Goal: Task Accomplishment & Management: Use online tool/utility

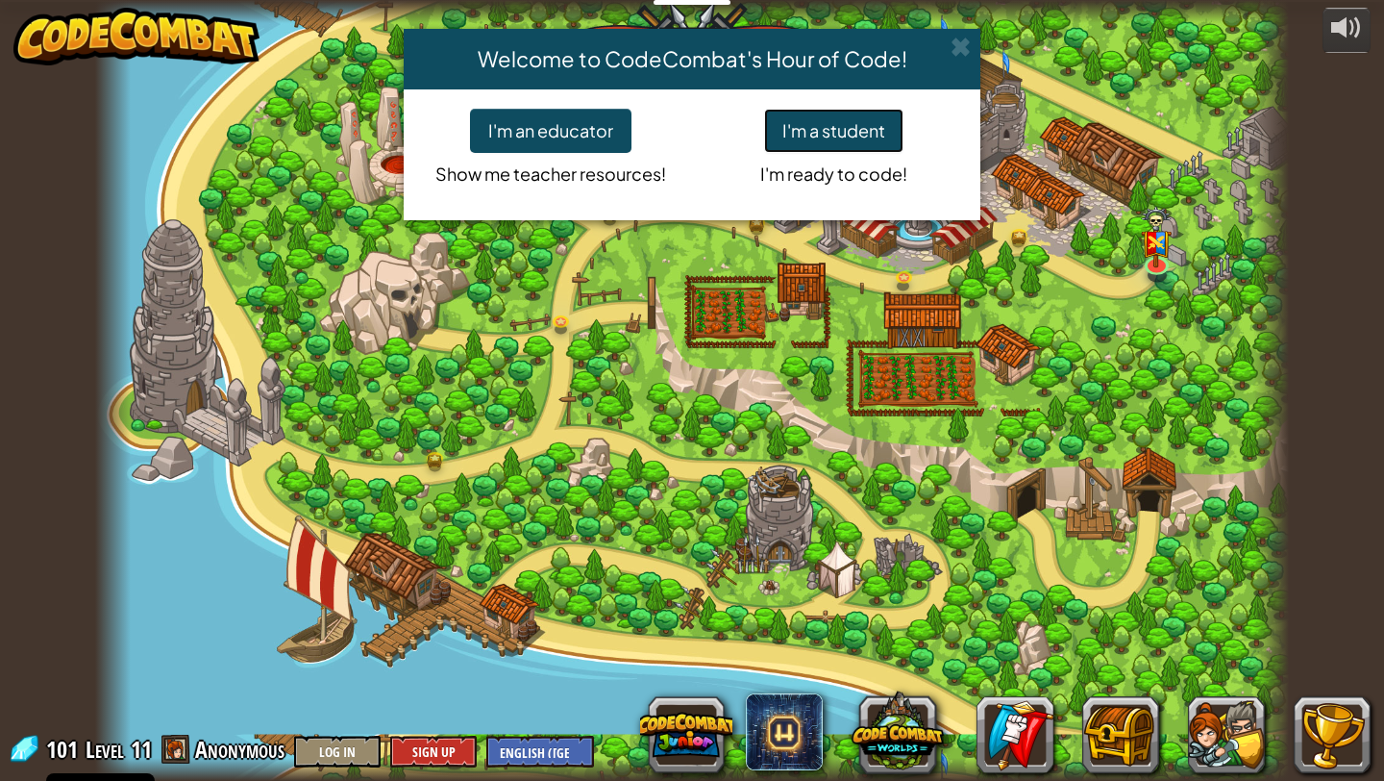
click at [842, 130] on button "I'm a student" at bounding box center [833, 131] width 139 height 44
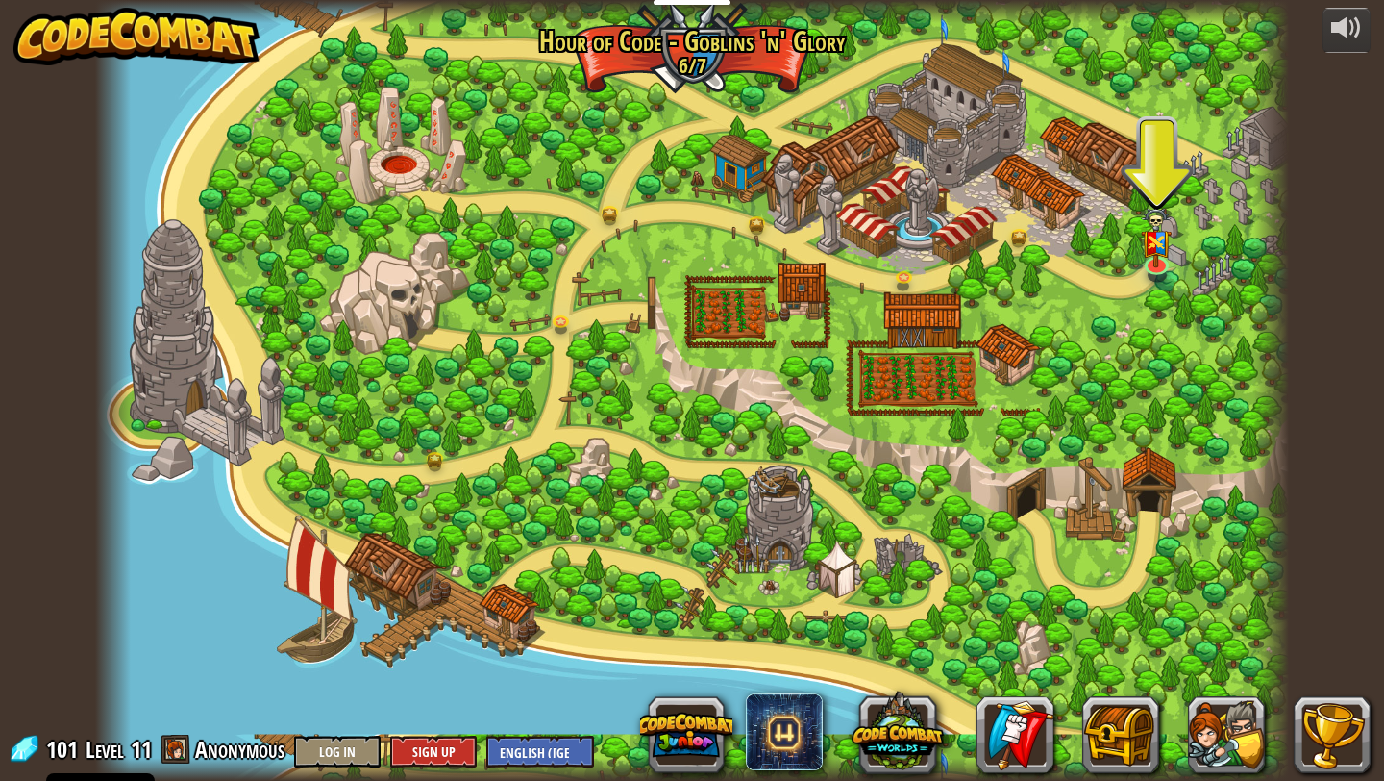
click at [411, 628] on div at bounding box center [692, 390] width 1194 height 781
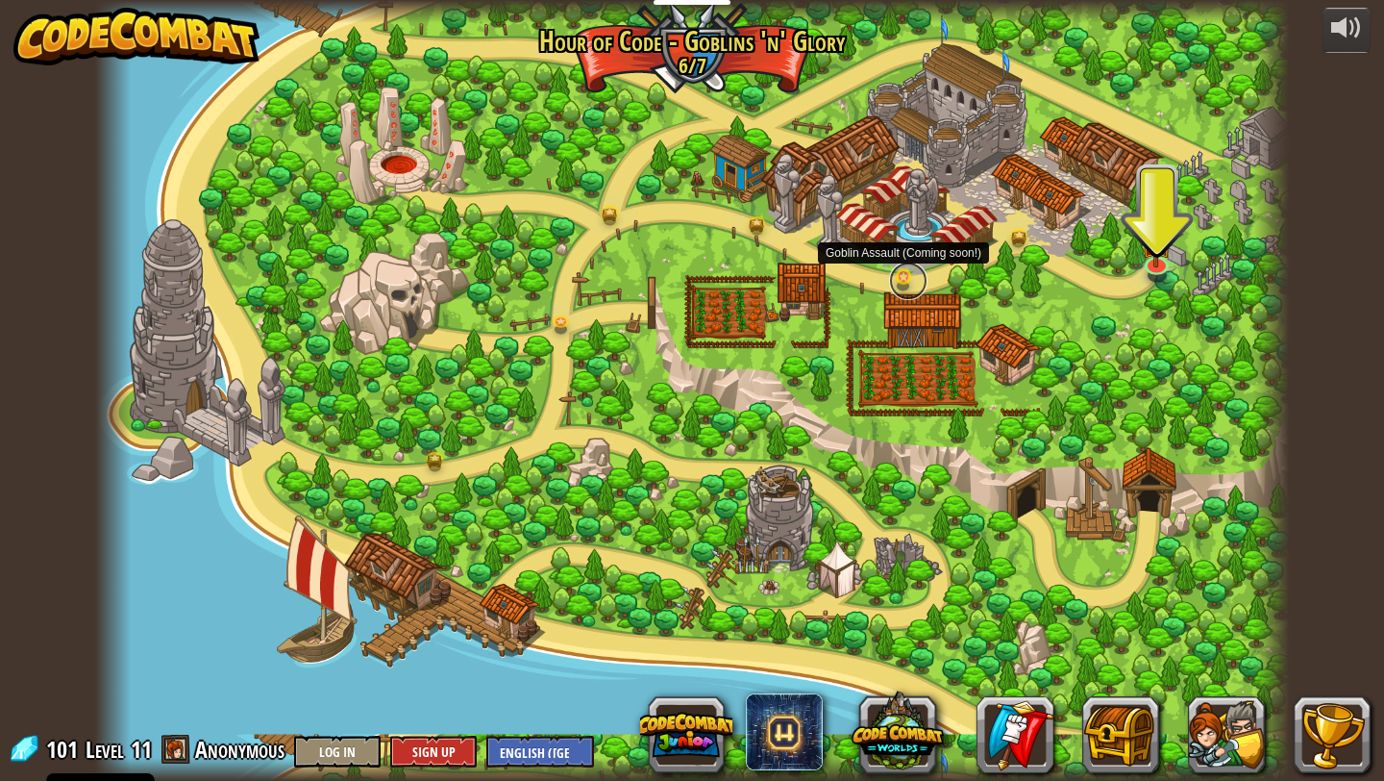
click at [903, 271] on link at bounding box center [908, 281] width 38 height 38
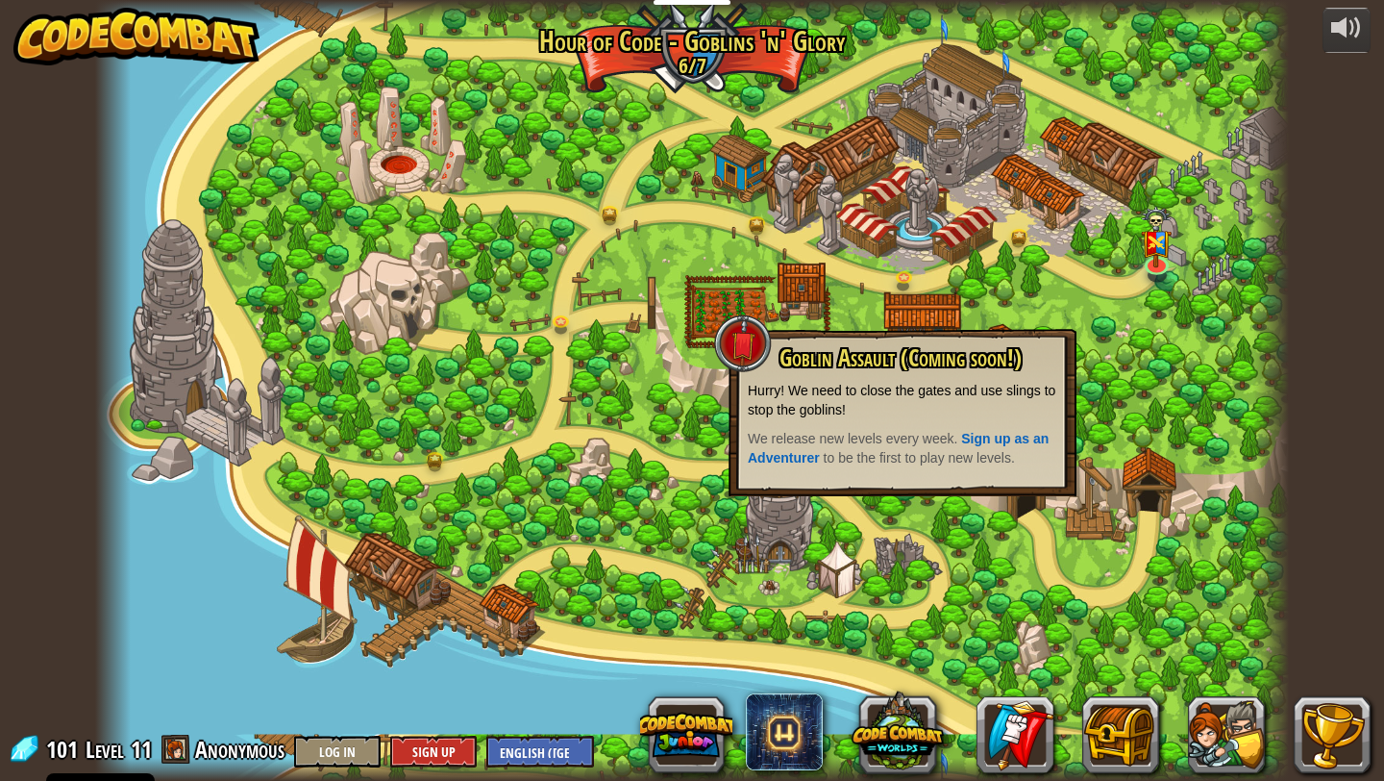
click at [969, 292] on div at bounding box center [692, 390] width 1194 height 781
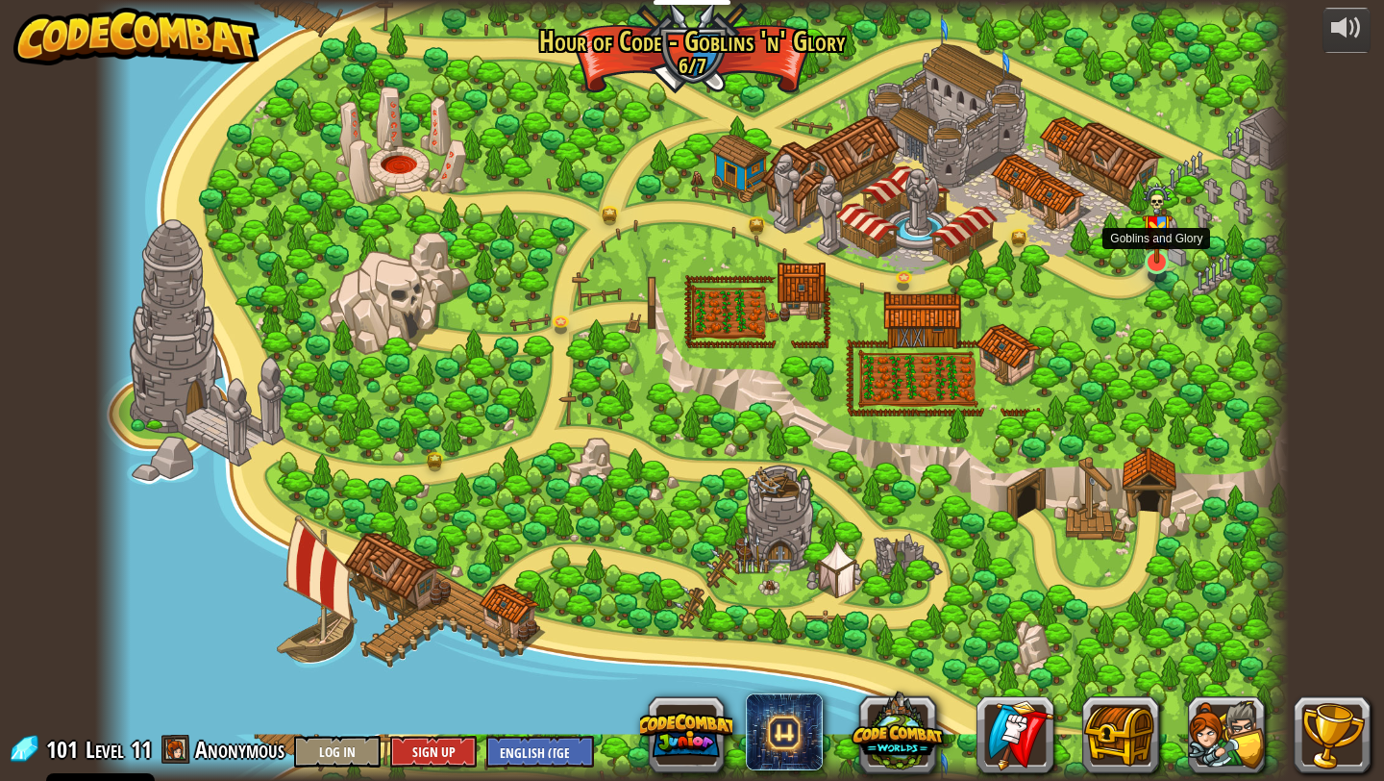
click at [1160, 261] on img at bounding box center [1157, 224] width 31 height 82
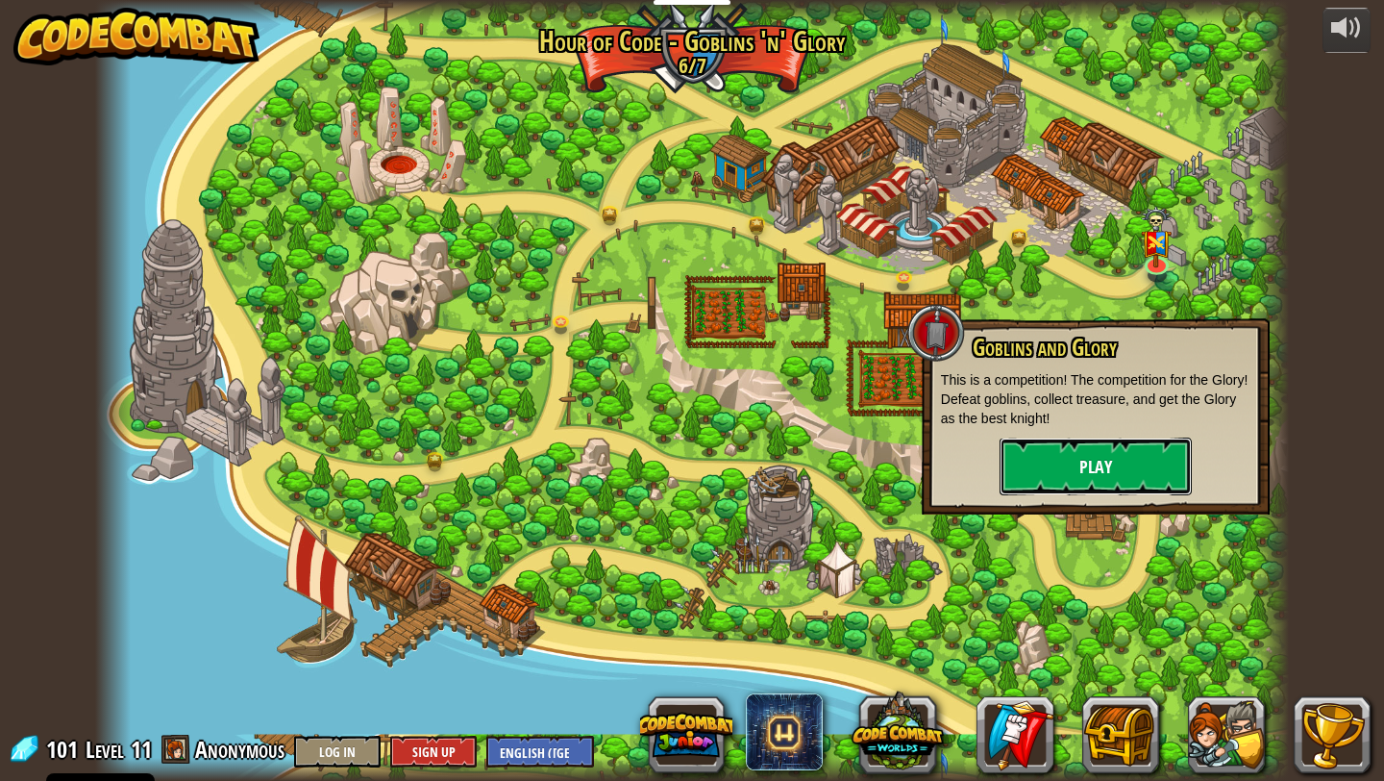
click at [1044, 445] on button "Play" at bounding box center [1096, 466] width 192 height 58
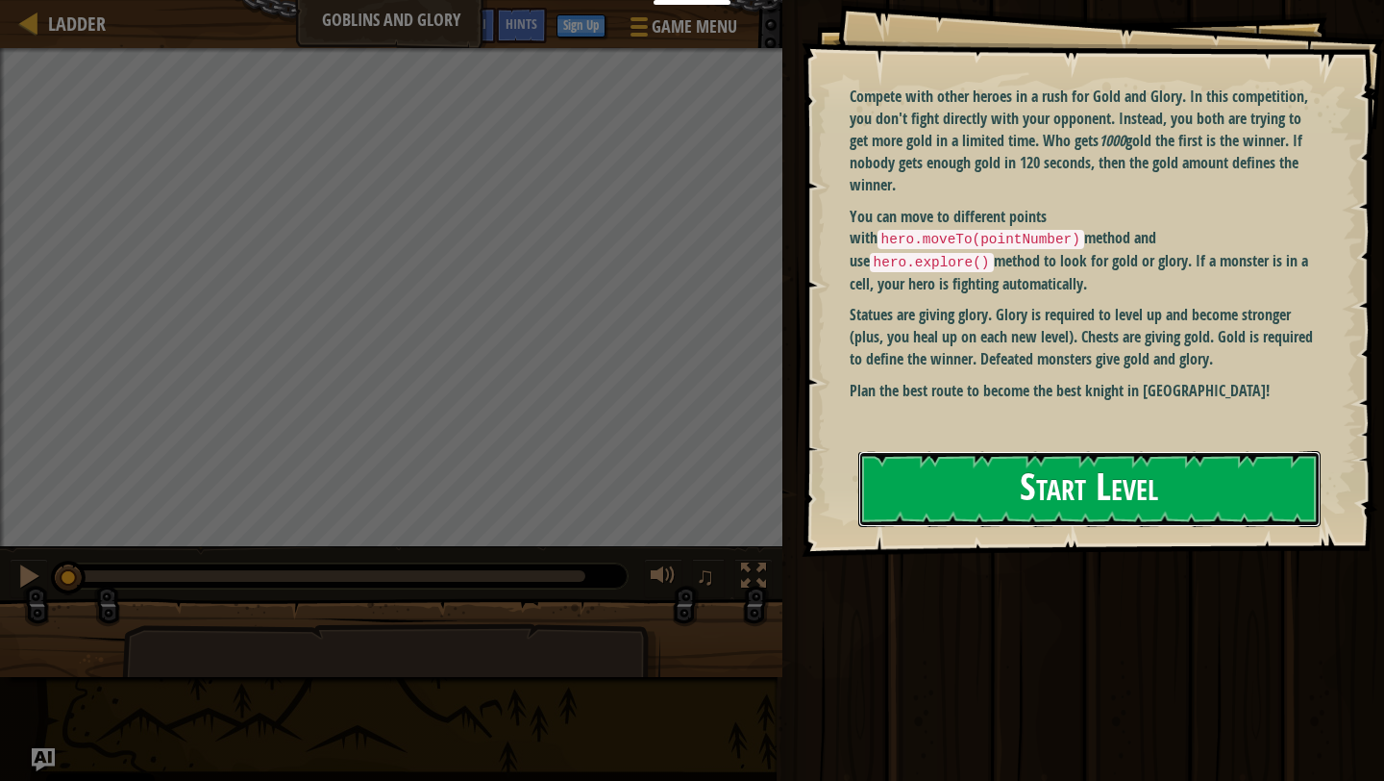
click at [971, 469] on button "Start Level" at bounding box center [1090, 489] width 462 height 76
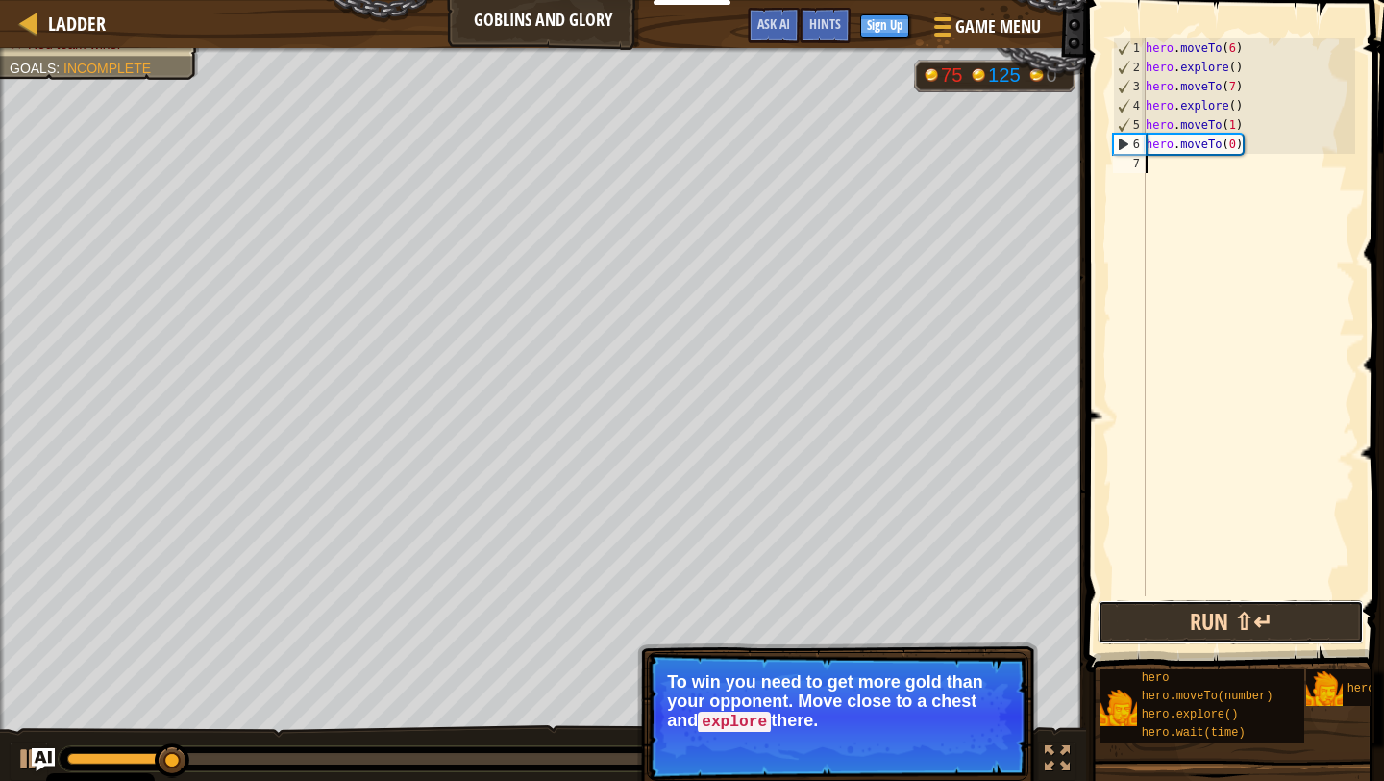
click at [1224, 620] on button "Run ⇧↵" at bounding box center [1231, 622] width 266 height 44
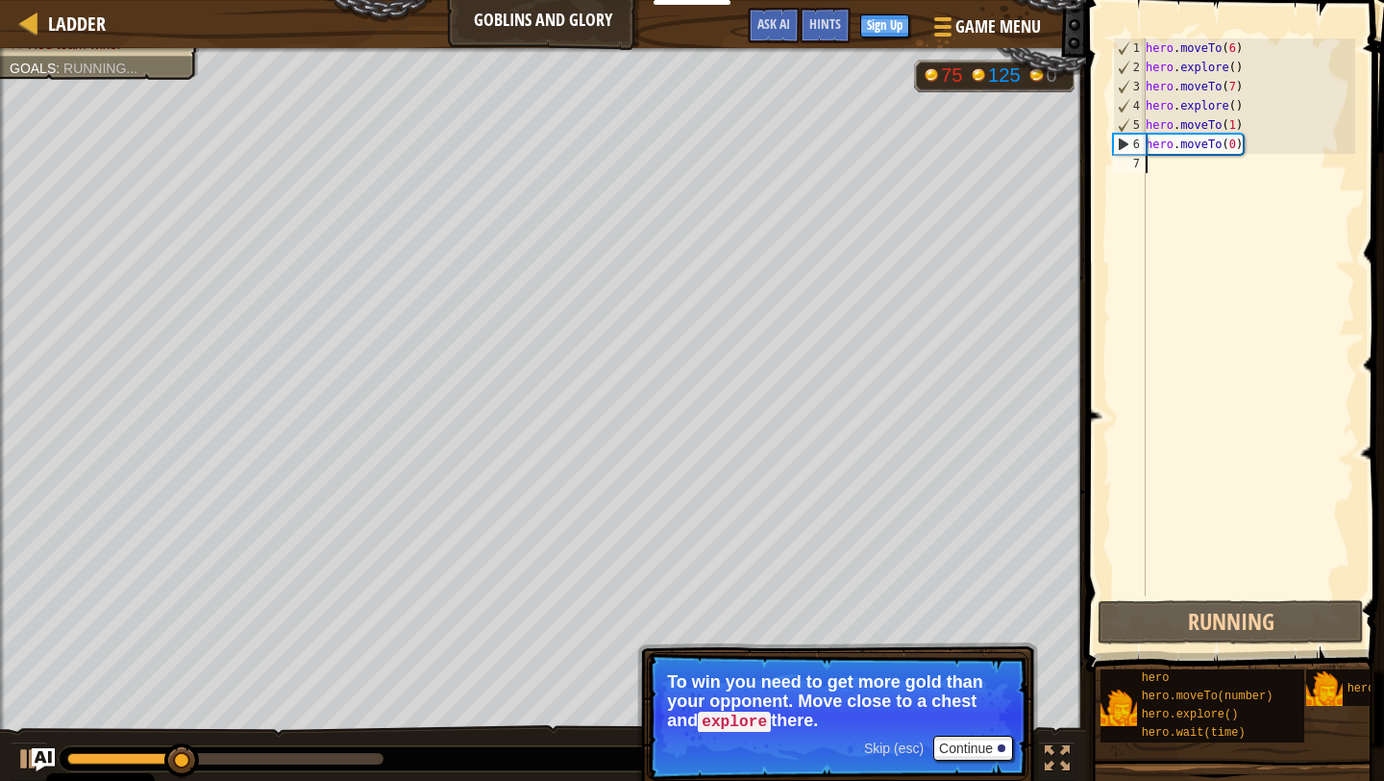
click at [1155, 167] on div "hero . moveTo ( 6 ) hero . explore ( ) hero . moveTo ( 7 ) hero . explore ( ) h…" at bounding box center [1248, 336] width 213 height 596
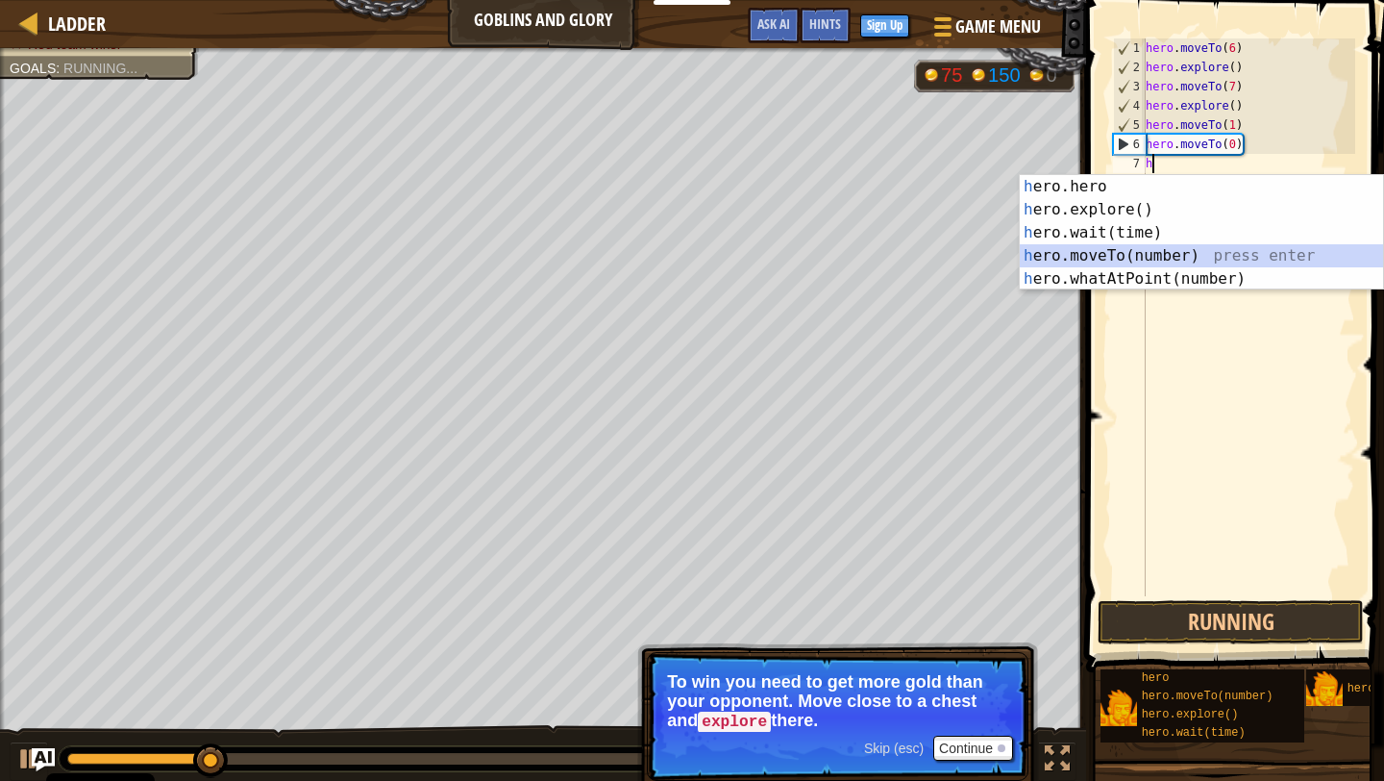
click at [1159, 250] on div "h ero.hero press enter h ero.explore() press enter h ero.wait(time) press enter…" at bounding box center [1201, 256] width 363 height 162
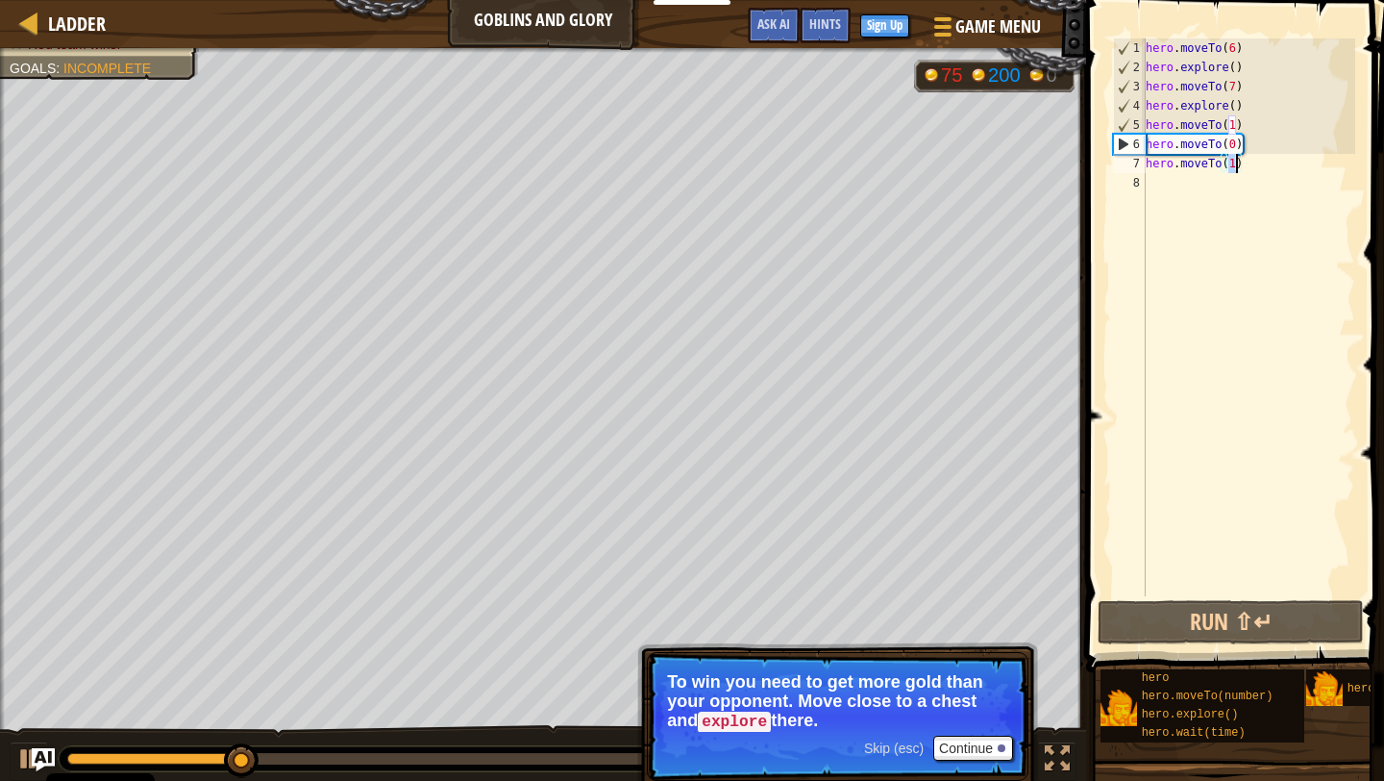
scroll to position [9, 7]
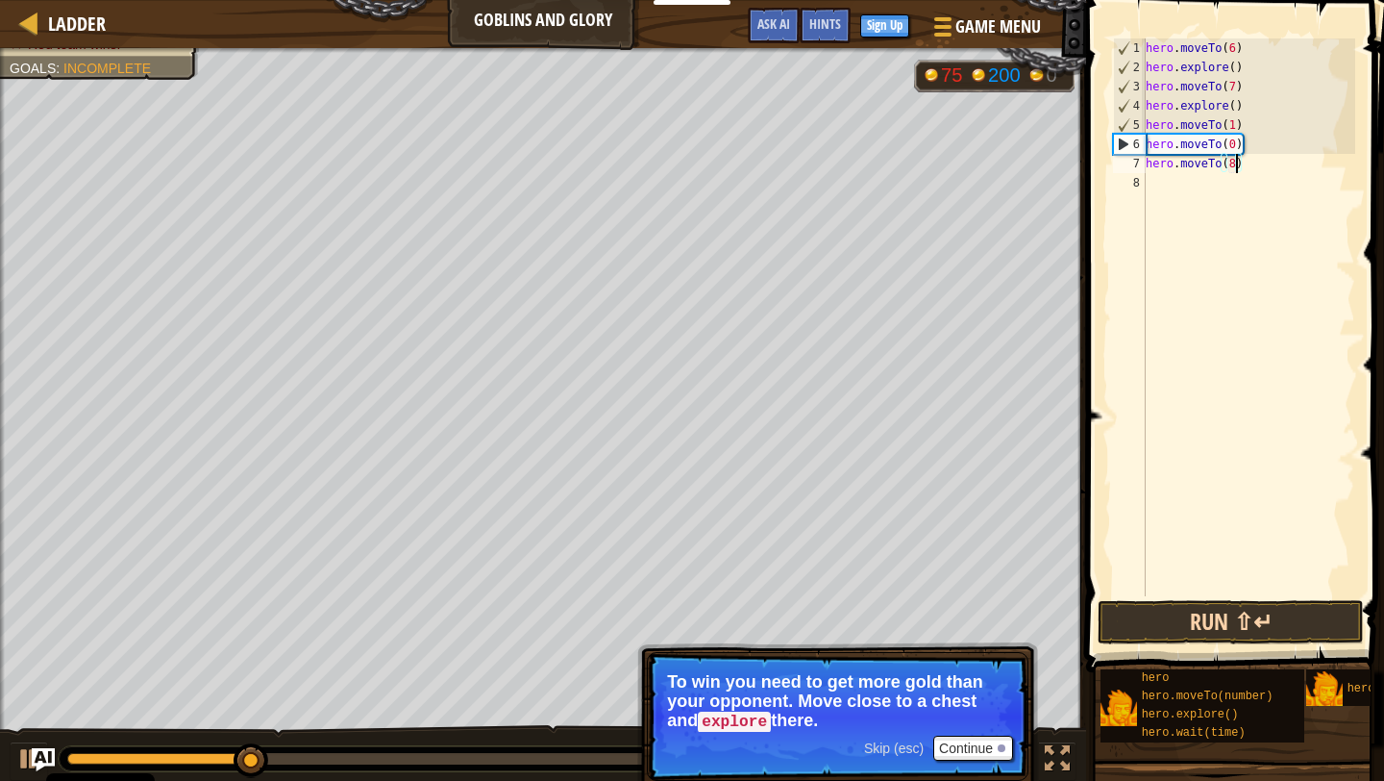
type textarea "hero.moveTo(8)"
click at [1185, 624] on button "Run ⇧↵" at bounding box center [1231, 622] width 266 height 44
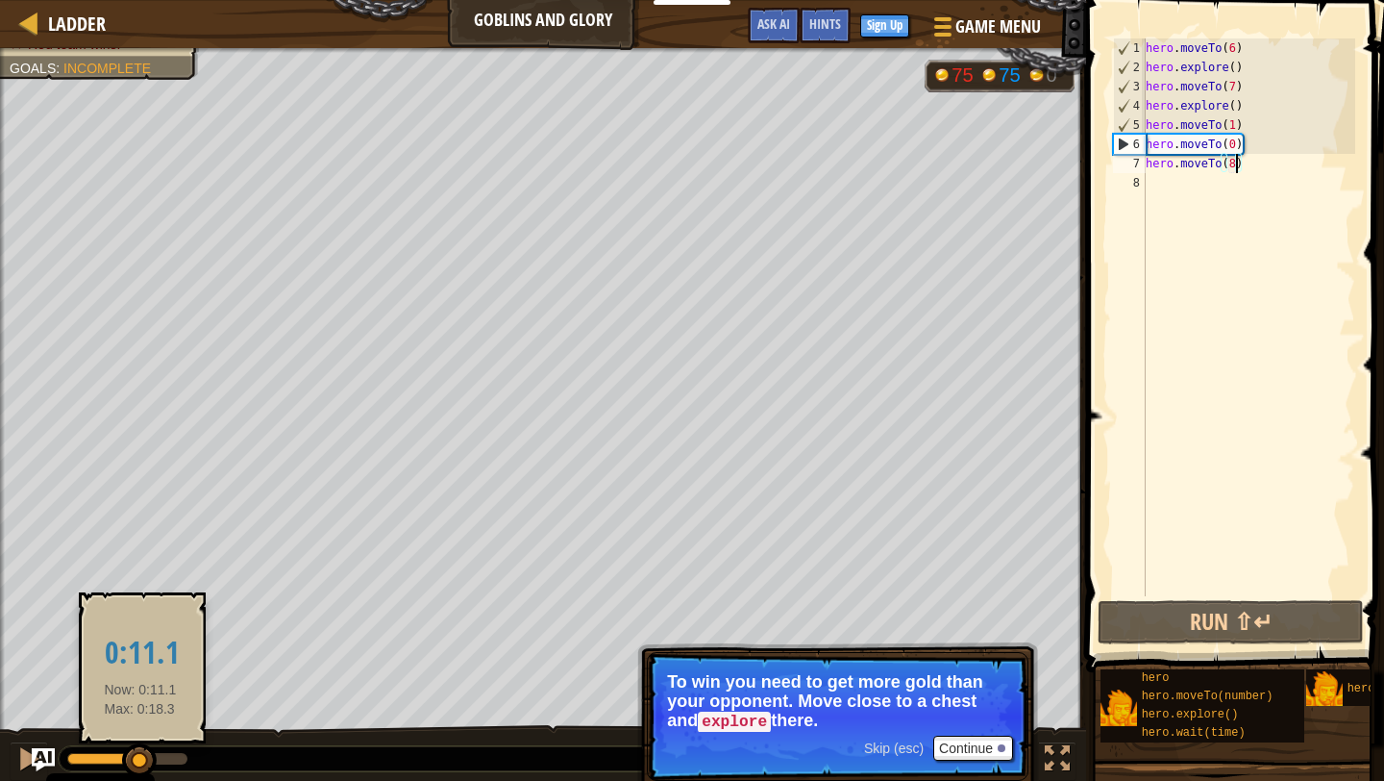
drag, startPoint x: 163, startPoint y: 753, endPoint x: 148, endPoint y: 752, distance: 15.4
click at [145, 752] on div at bounding box center [139, 760] width 35 height 35
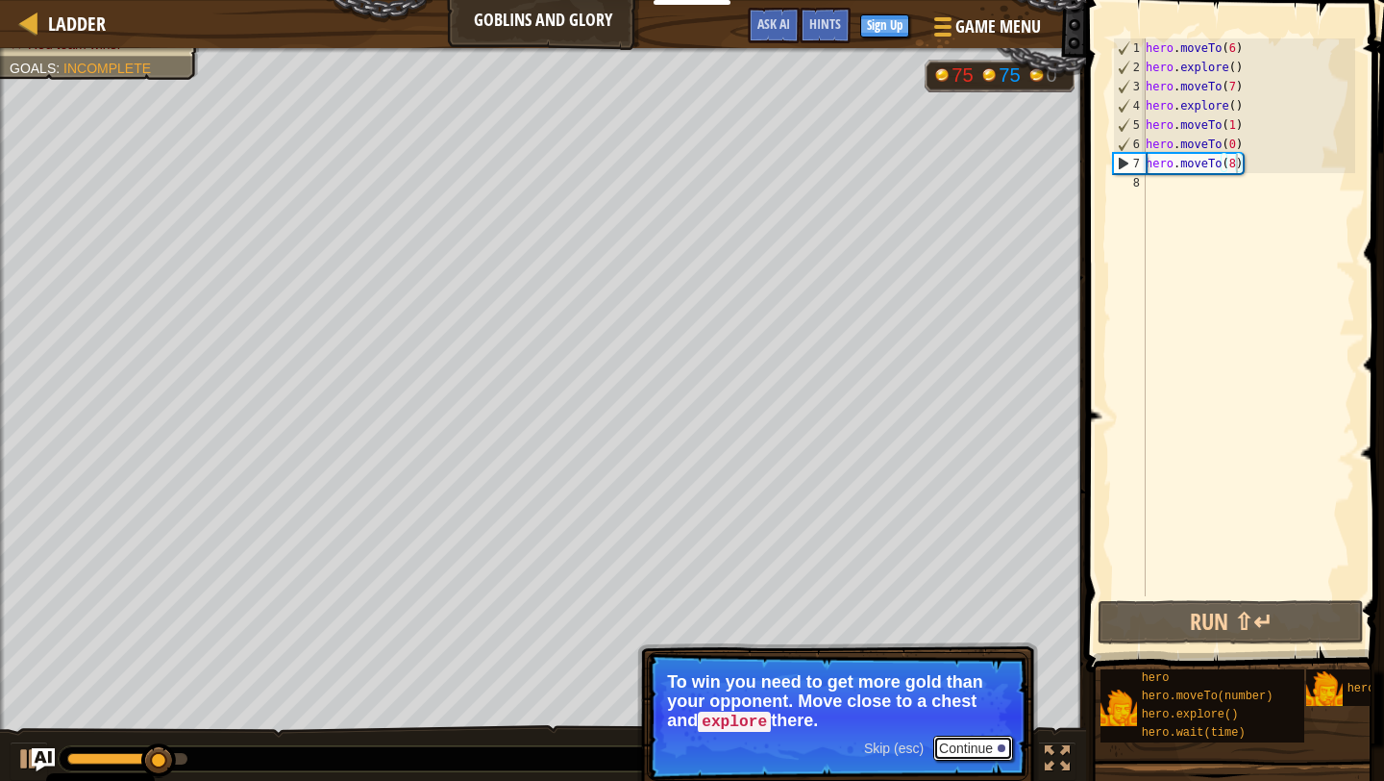
click at [983, 743] on button "Continue" at bounding box center [974, 747] width 80 height 25
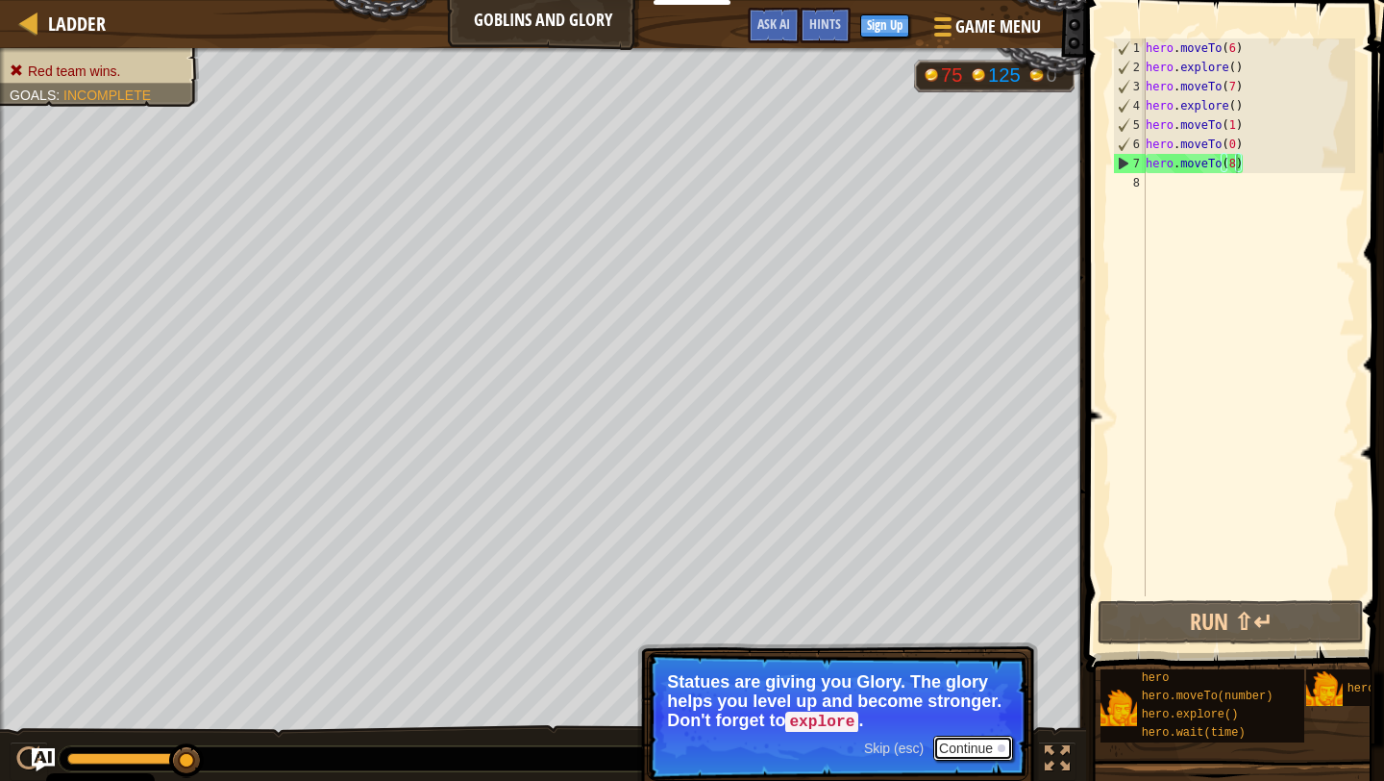
click at [965, 743] on button "Continue" at bounding box center [974, 747] width 80 height 25
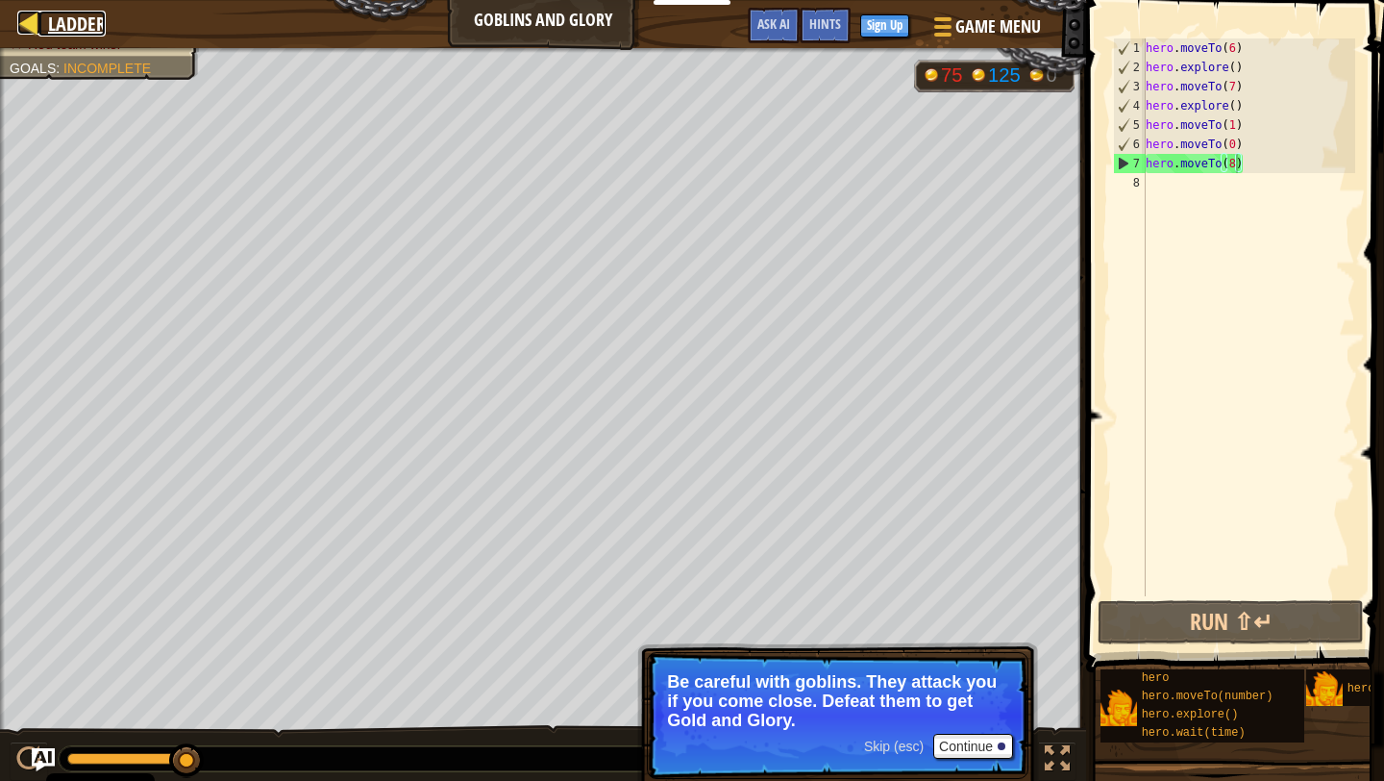
click at [85, 21] on span "Ladder" at bounding box center [77, 24] width 58 height 26
